Goal: Task Accomplishment & Management: Use online tool/utility

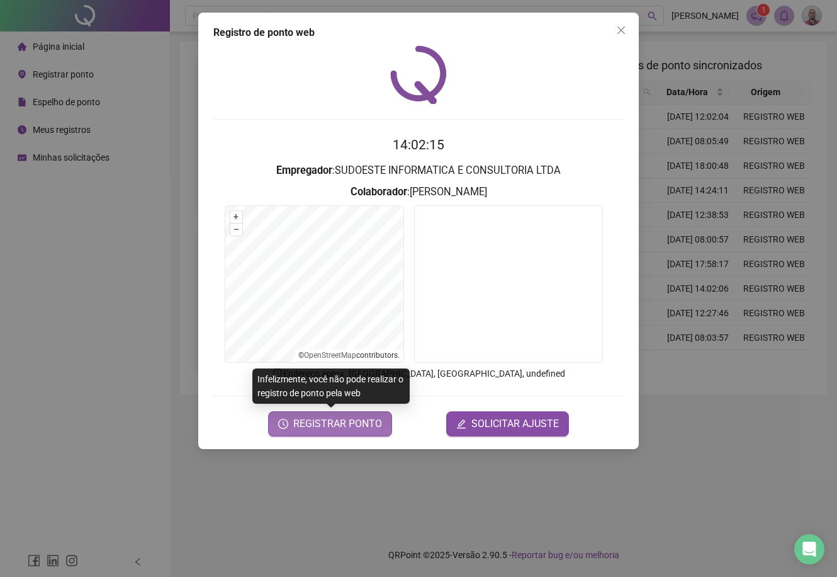
click at [369, 427] on span "REGISTRAR PONTO" at bounding box center [337, 423] width 89 height 15
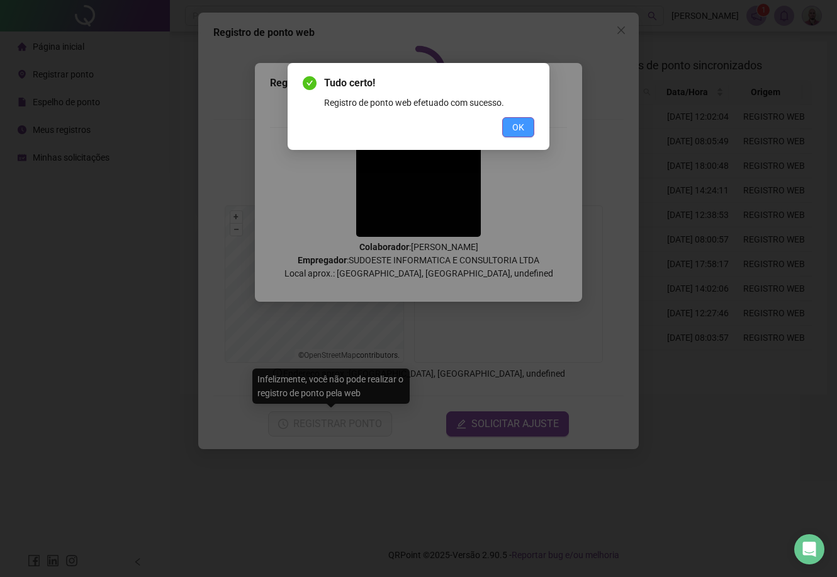
click at [526, 126] on button "OK" at bounding box center [518, 127] width 32 height 20
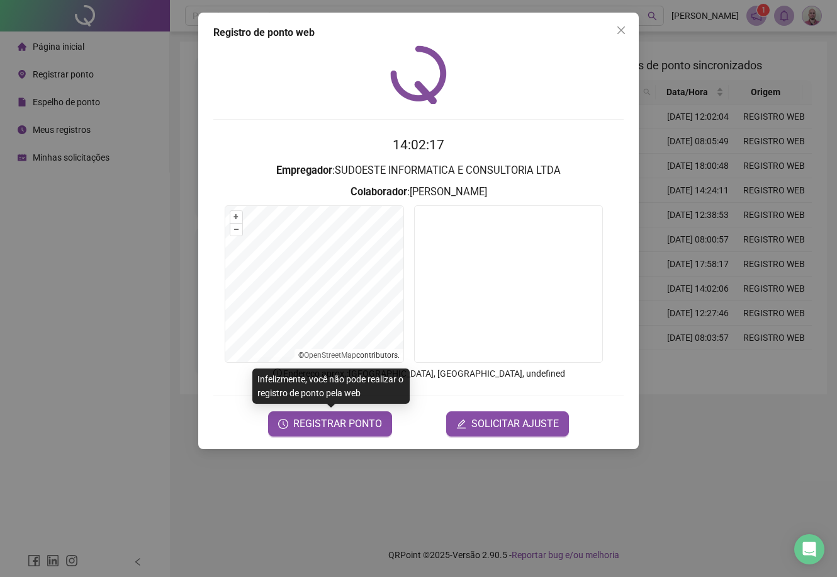
click at [103, 157] on div "Registro de ponto web 14:02:17 Empregador : SUDOESTE INFORMATICA E CONSULTORIA …" at bounding box center [418, 288] width 837 height 577
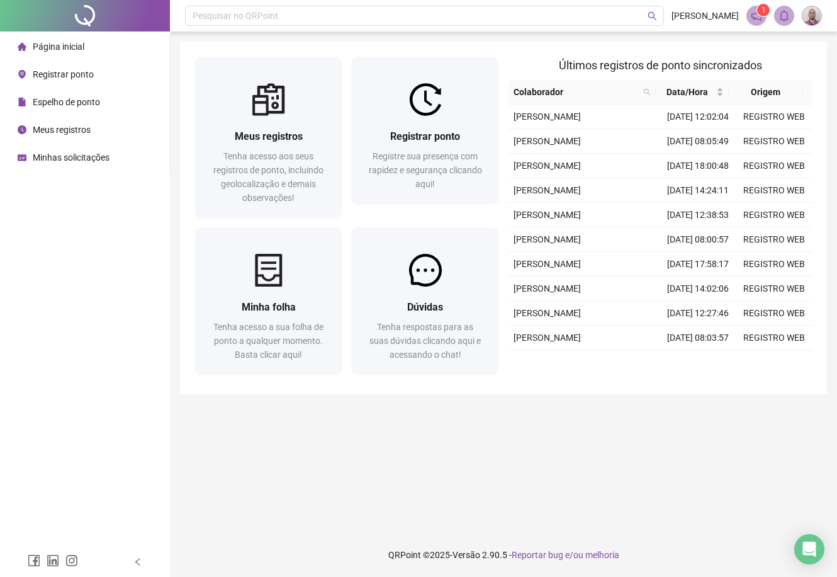
click at [77, 156] on span "Minhas solicitações" at bounding box center [71, 157] width 77 height 10
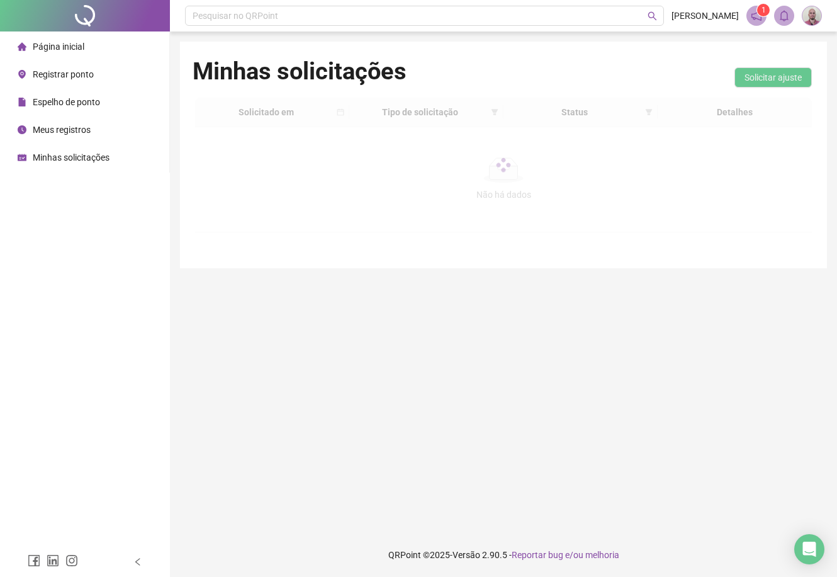
click at [58, 46] on span "Página inicial" at bounding box center [59, 47] width 52 height 10
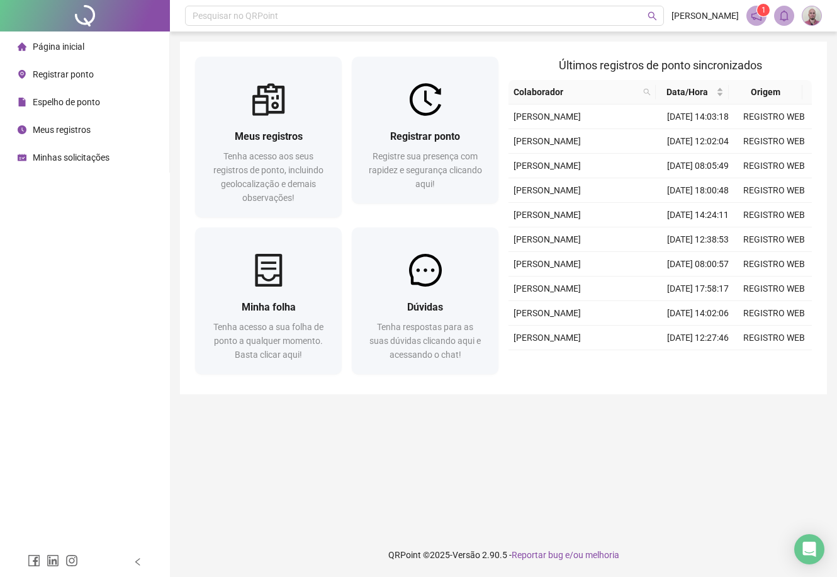
click at [76, 153] on span "Minhas solicitações" at bounding box center [71, 157] width 77 height 10
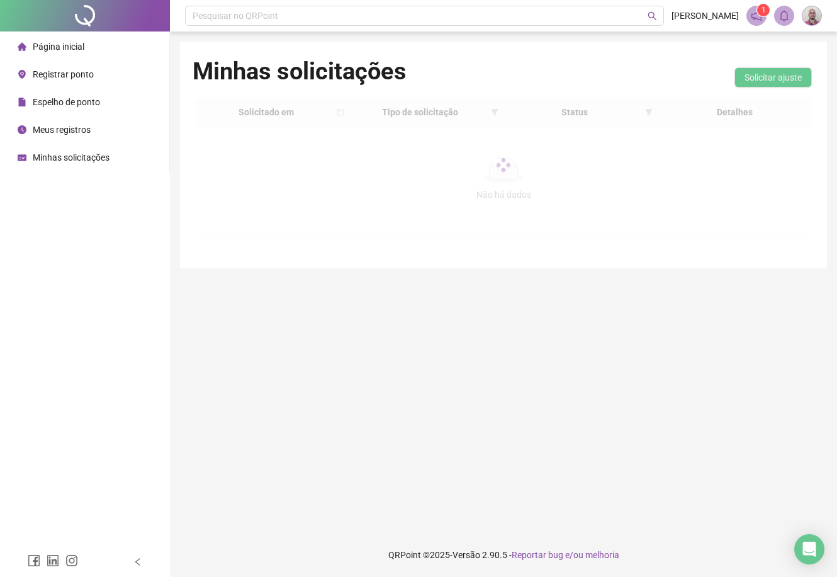
click at [60, 49] on span "Página inicial" at bounding box center [59, 47] width 52 height 10
